Goal: Task Accomplishment & Management: Use online tool/utility

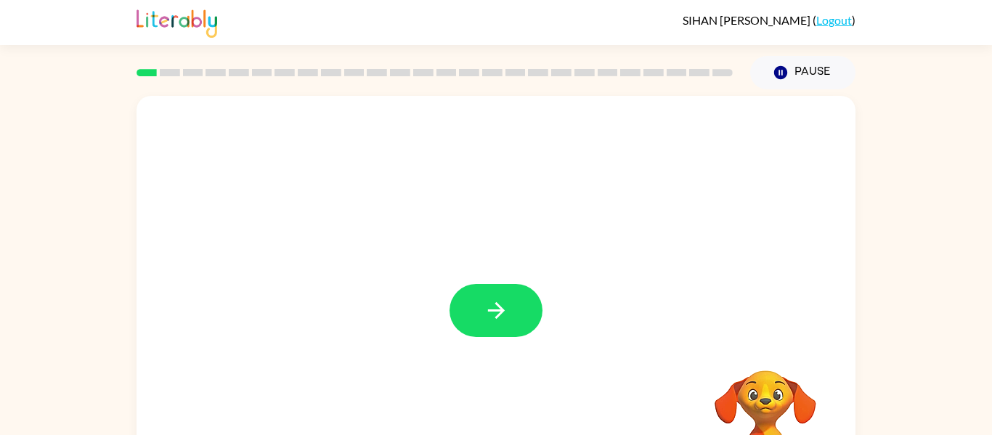
click at [848, 22] on link "Logout" at bounding box center [834, 20] width 36 height 14
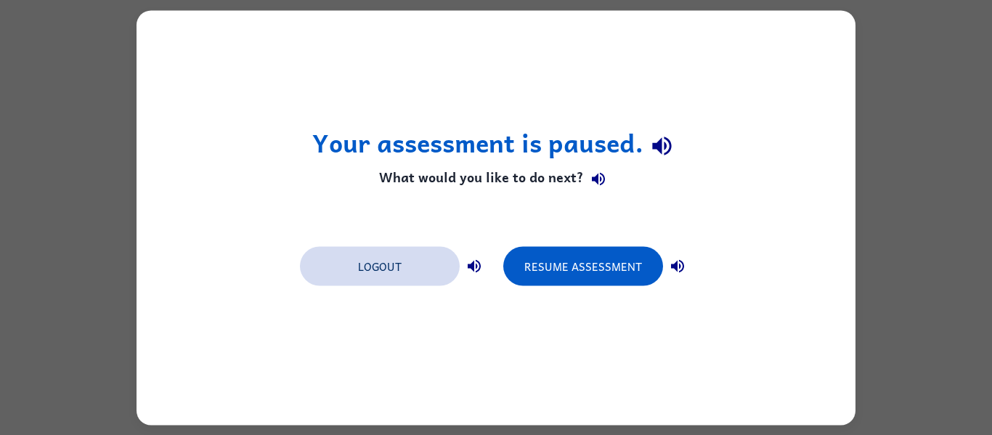
click at [404, 263] on button "Logout" at bounding box center [380, 265] width 160 height 39
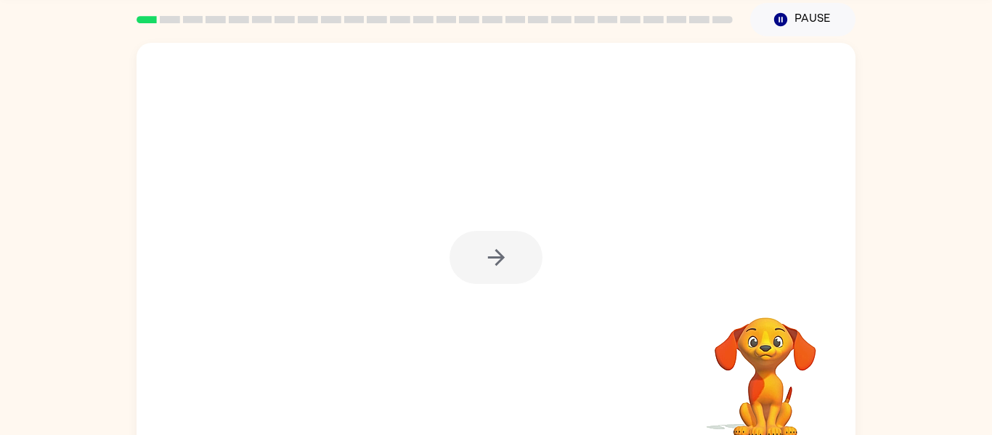
scroll to position [76, 0]
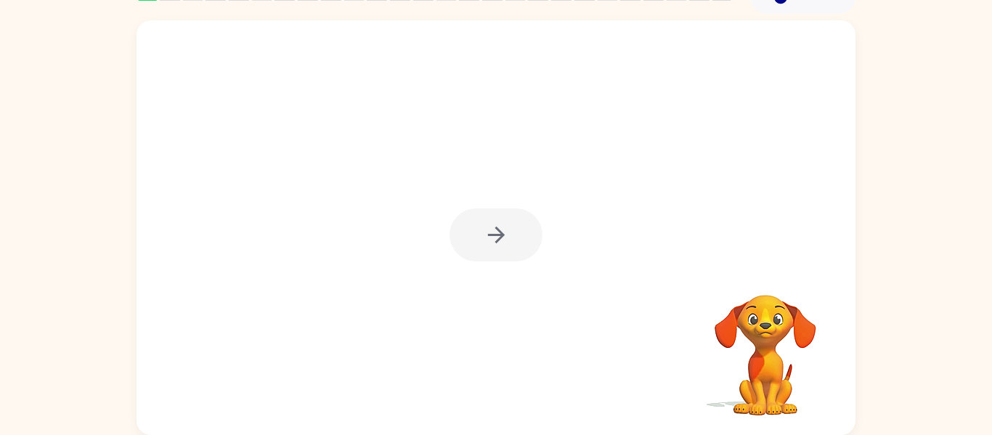
click at [497, 237] on div at bounding box center [495, 234] width 93 height 53
click at [508, 229] on div at bounding box center [495, 234] width 93 height 53
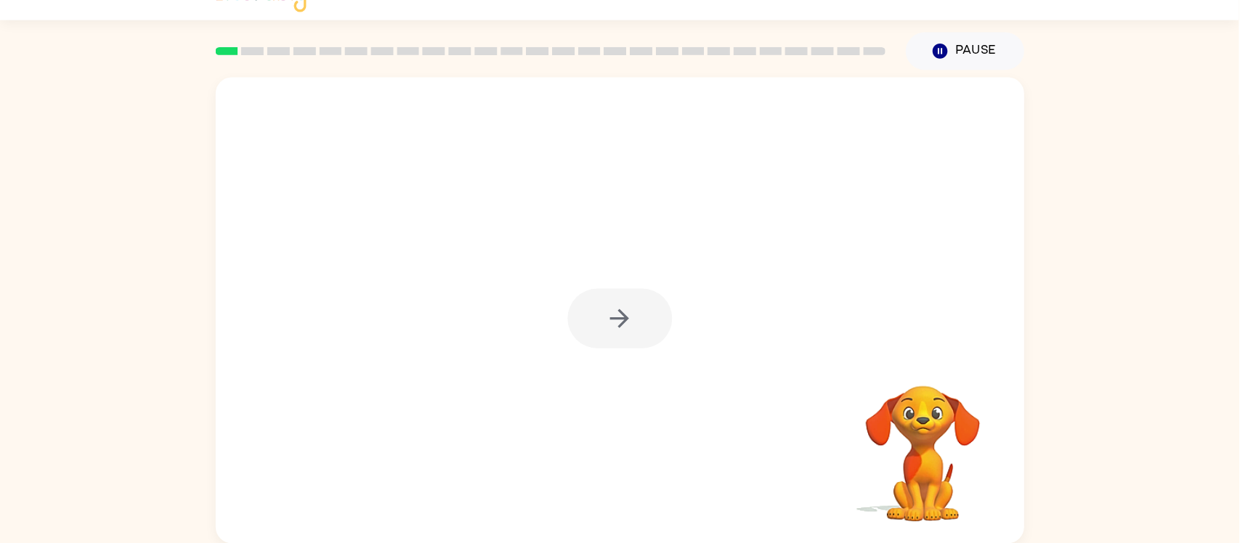
scroll to position [0, 0]
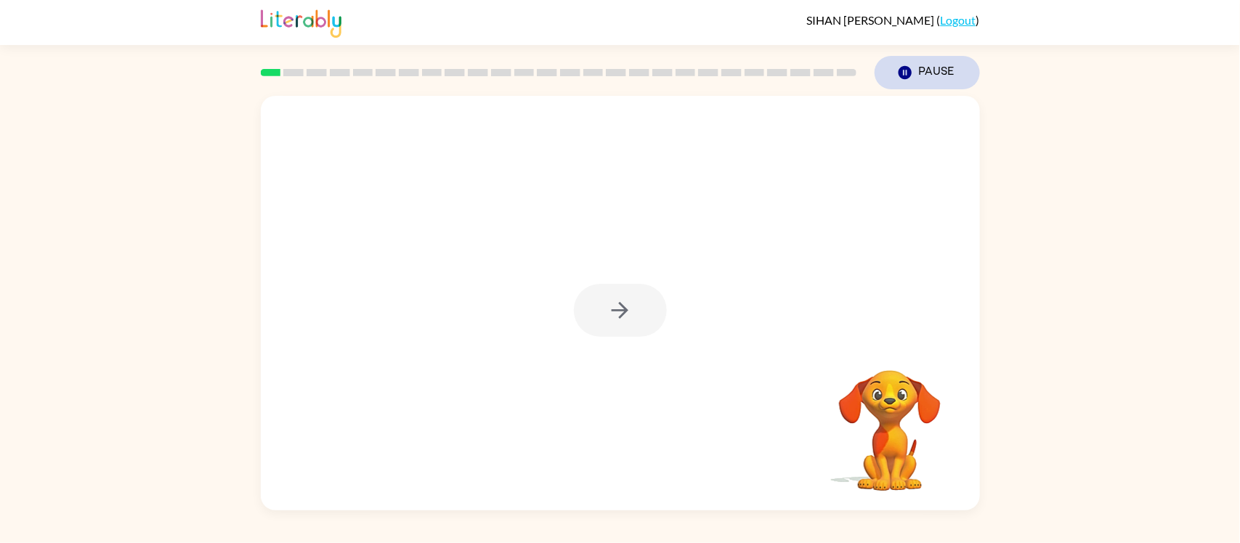
click at [904, 75] on icon "button" at bounding box center [904, 72] width 13 height 13
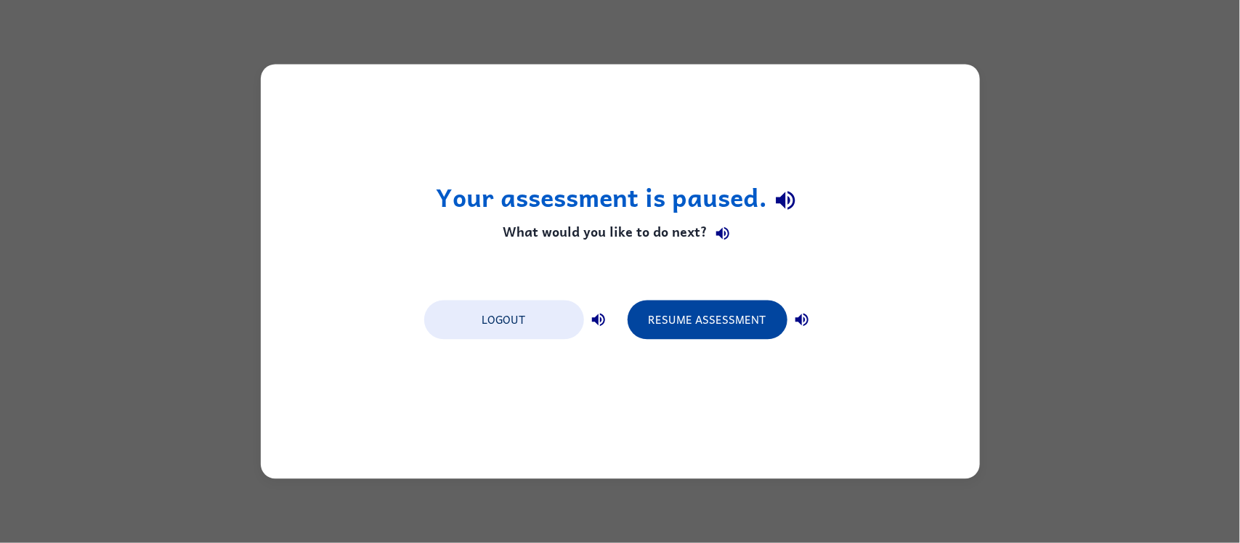
click at [735, 325] on button "Resume Assessment" at bounding box center [707, 320] width 160 height 39
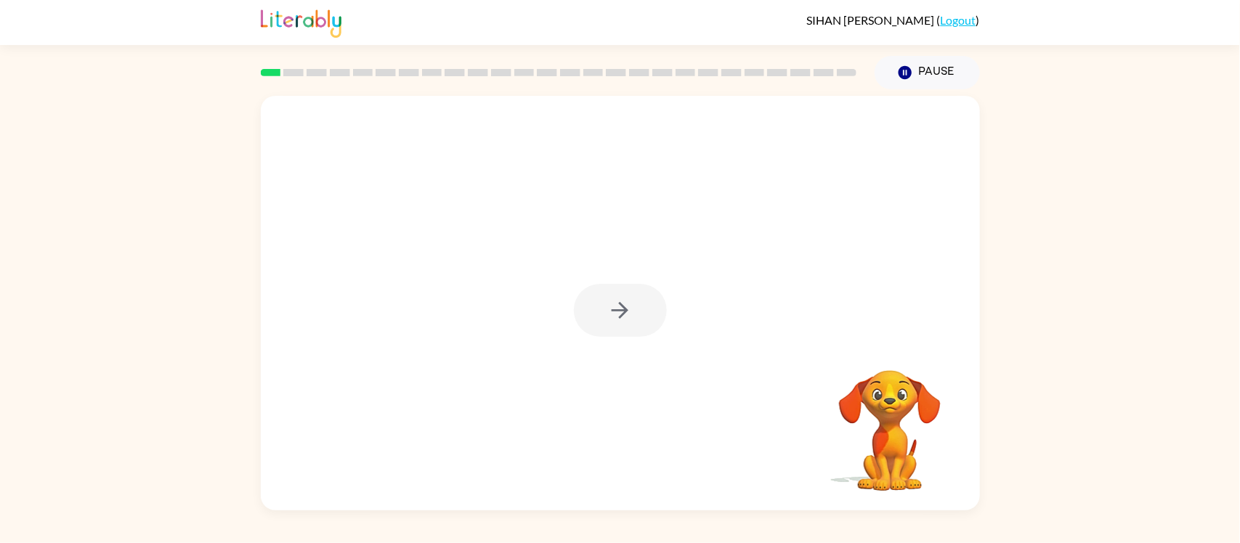
click at [693, 251] on div at bounding box center [620, 303] width 719 height 415
click at [651, 314] on button "button" at bounding box center [620, 310] width 93 height 53
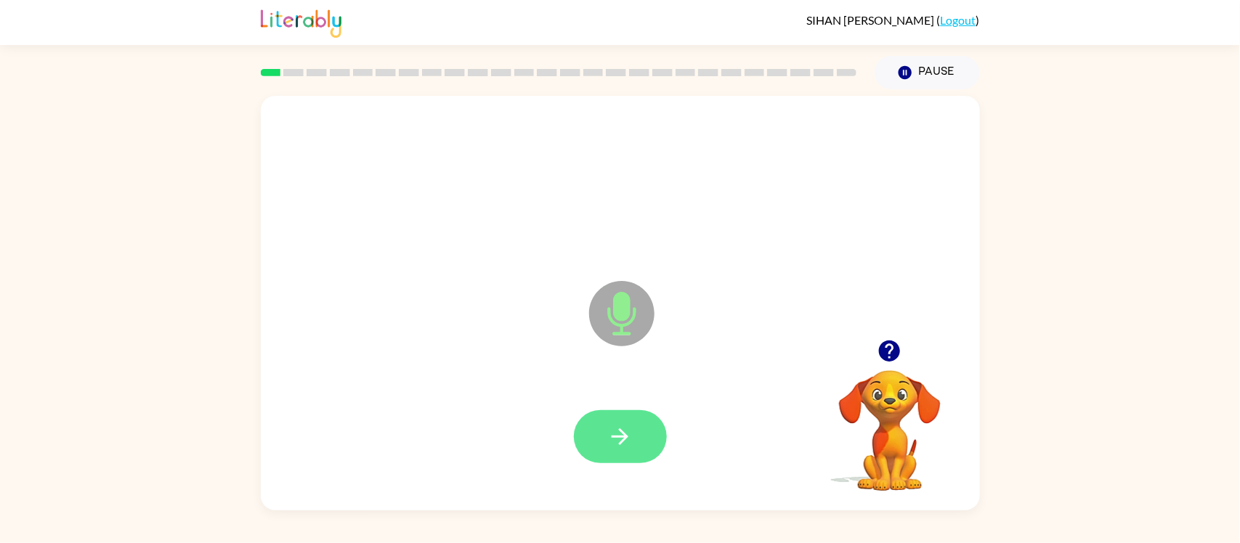
click at [586, 434] on button "button" at bounding box center [620, 436] width 93 height 53
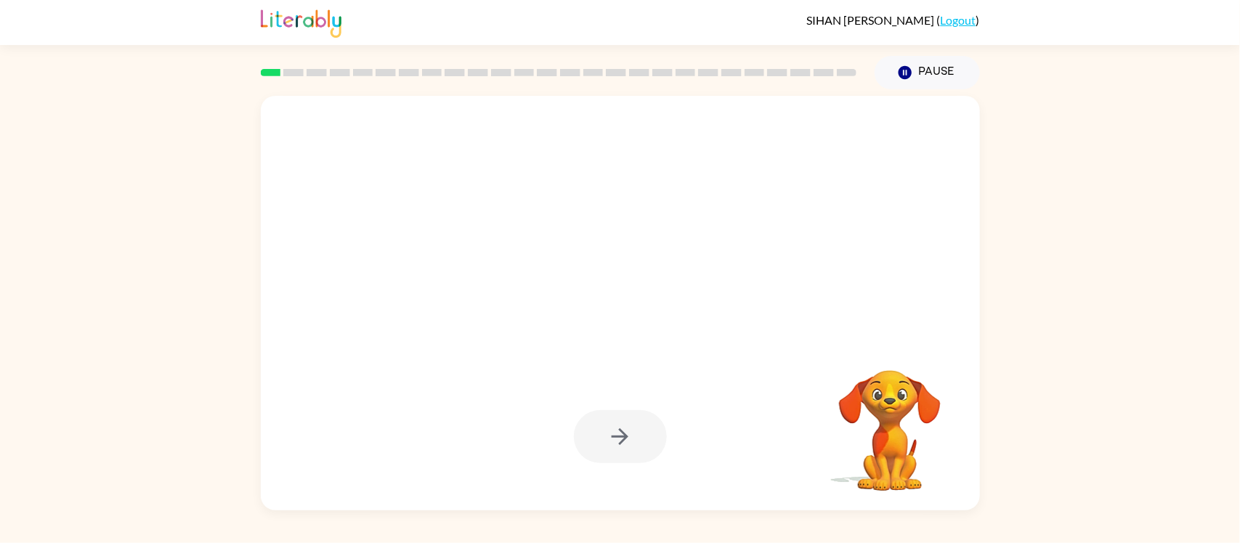
click at [596, 441] on div at bounding box center [620, 436] width 93 height 53
